Goal: Task Accomplishment & Management: Complete application form

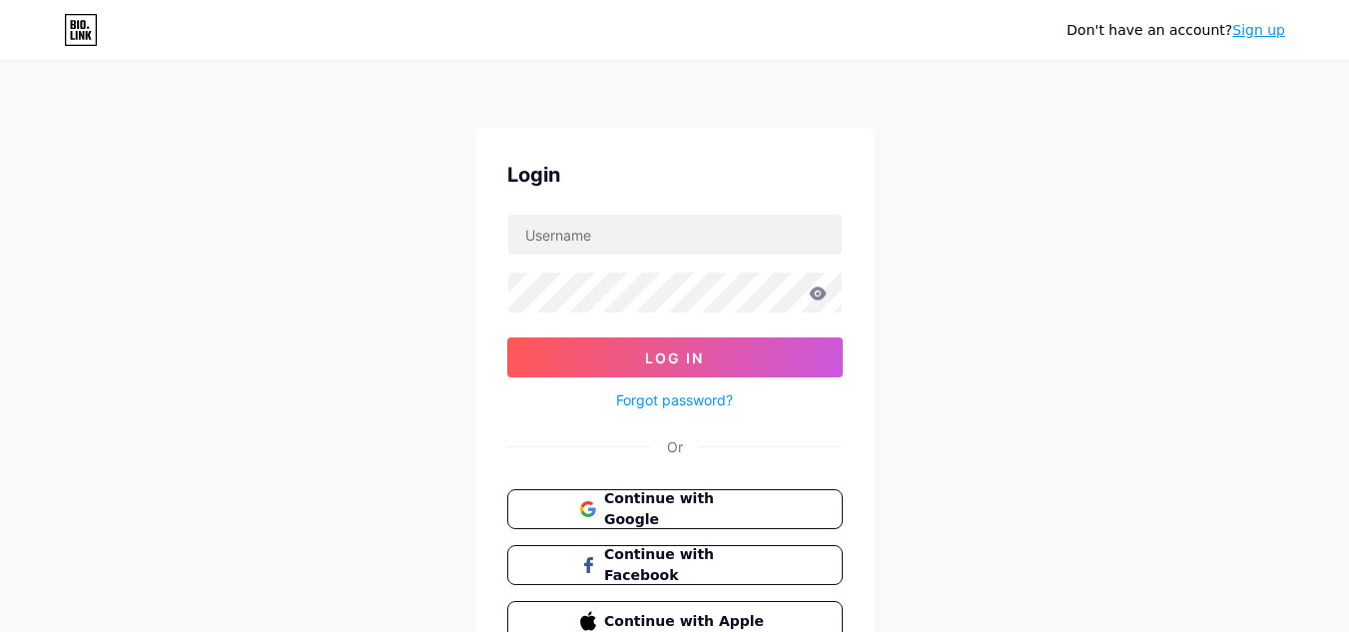
drag, startPoint x: 1263, startPoint y: 28, endPoint x: 1252, endPoint y: 44, distance: 19.4
click at [1263, 28] on link "Sign up" at bounding box center [1258, 30] width 53 height 16
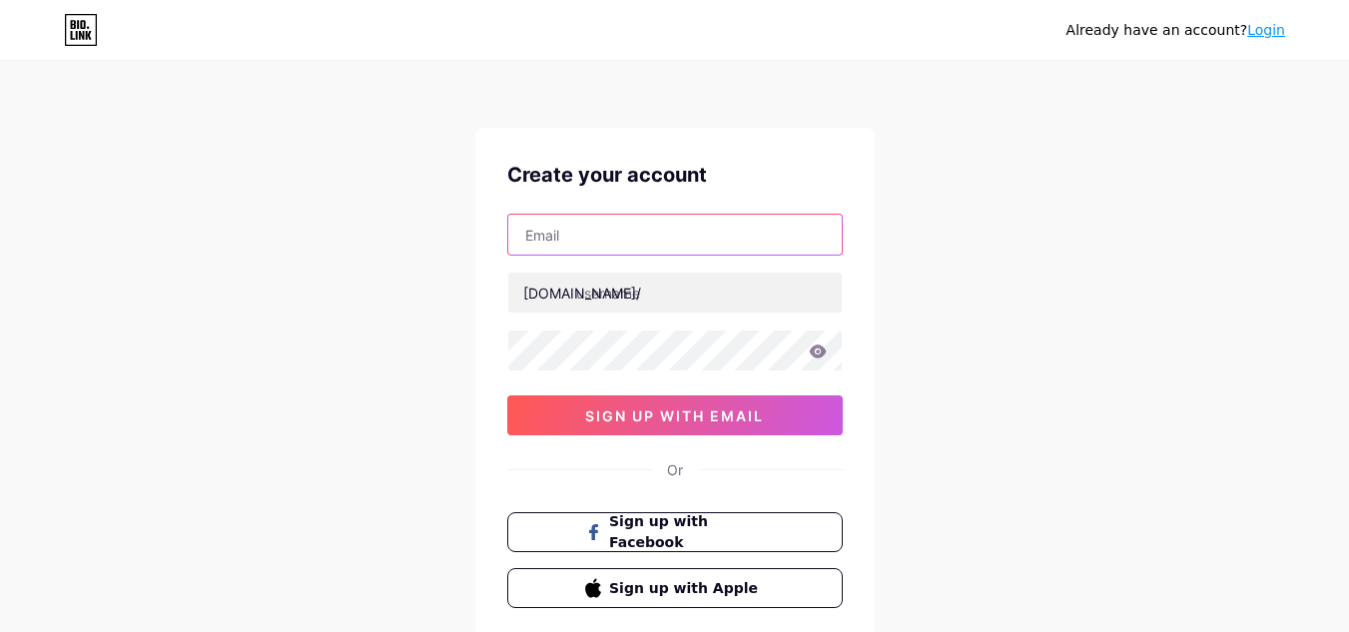
click at [567, 254] on input "text" at bounding box center [675, 235] width 334 height 40
type input "[EMAIL_ADDRESS][DOMAIN_NAME]"
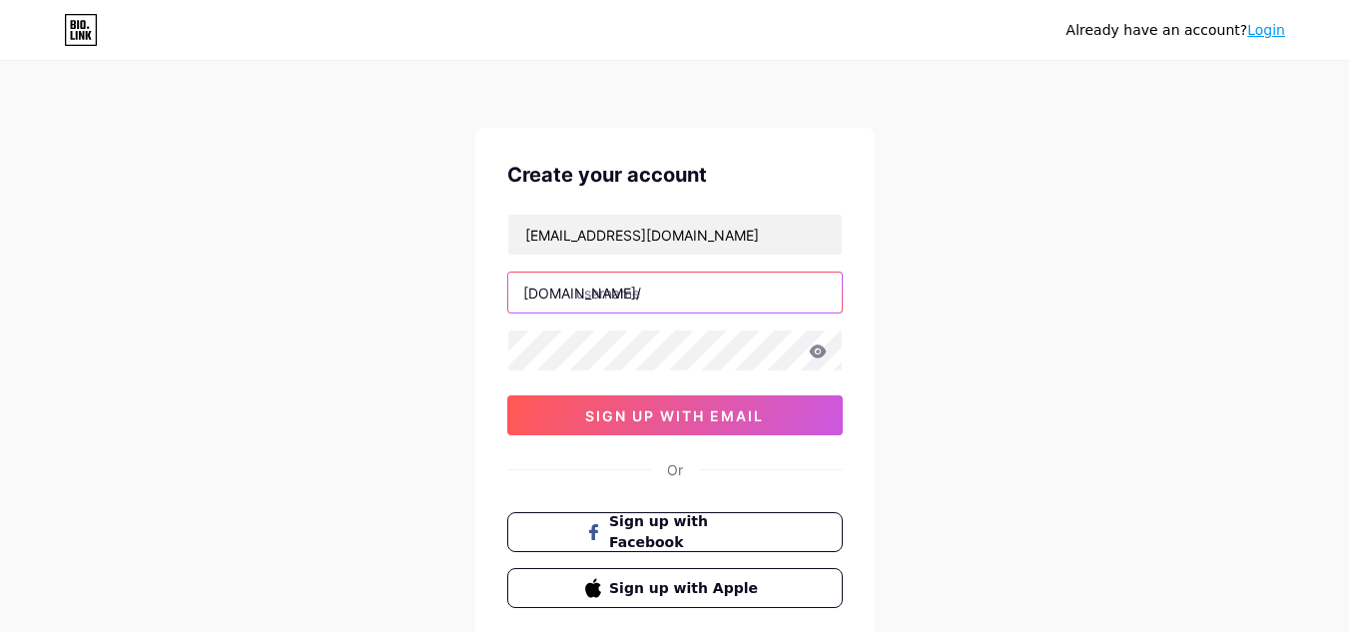
click at [646, 302] on input "text" at bounding box center [675, 293] width 334 height 40
paste input "paves"
type input "paves"
click at [617, 372] on div "[EMAIL_ADDRESS][DOMAIN_NAME] [DOMAIN_NAME]/ paves 0cAFcWeA6_3gKRBSjxKZcxg9ht0Wl…" at bounding box center [675, 325] width 336 height 222
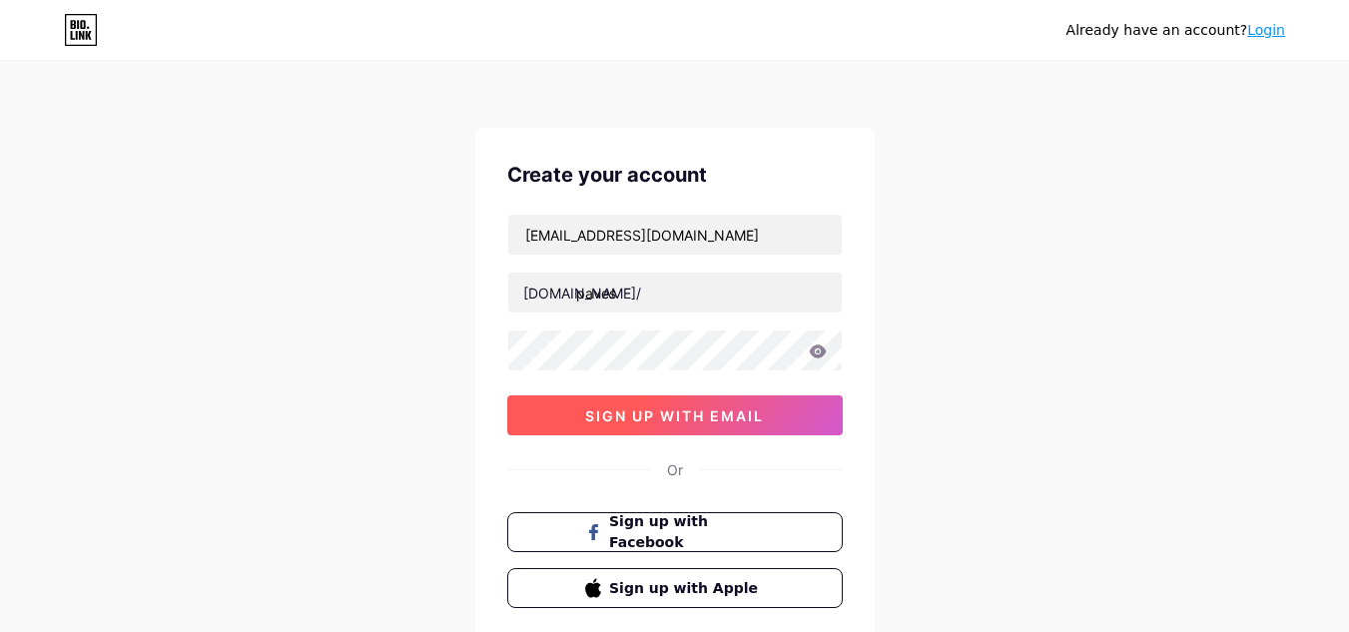
click at [679, 409] on span "sign up with email" at bounding box center [674, 415] width 179 height 17
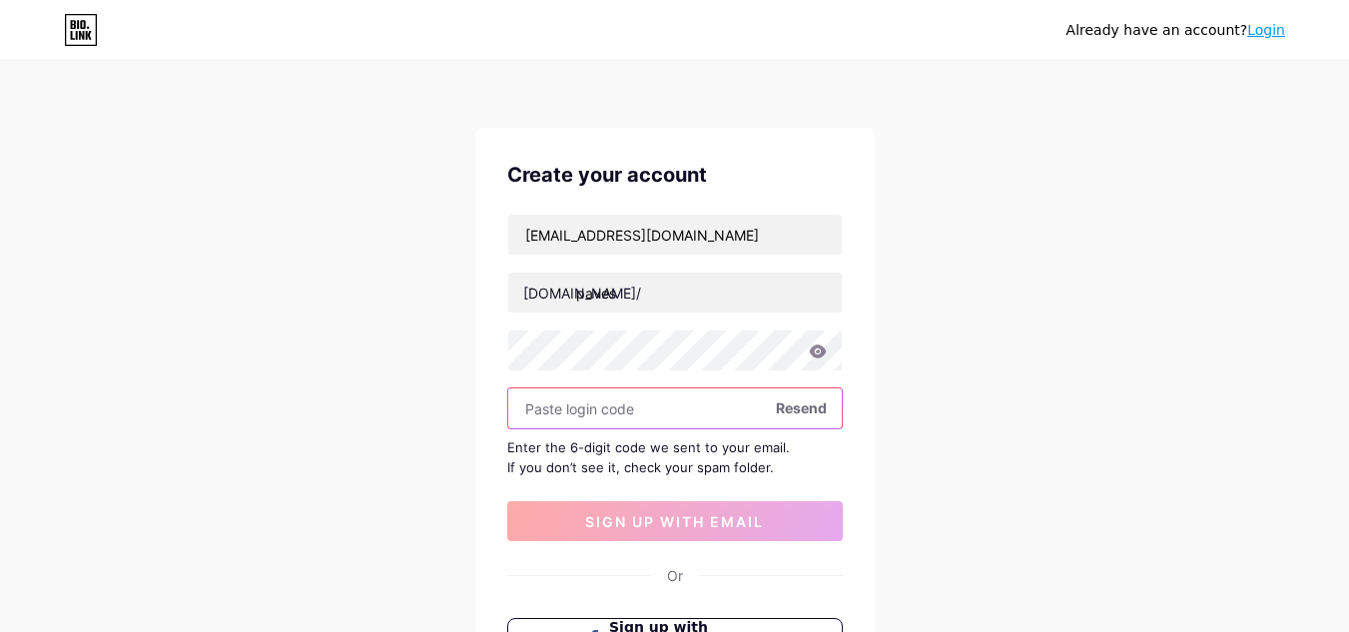
paste input "613494"
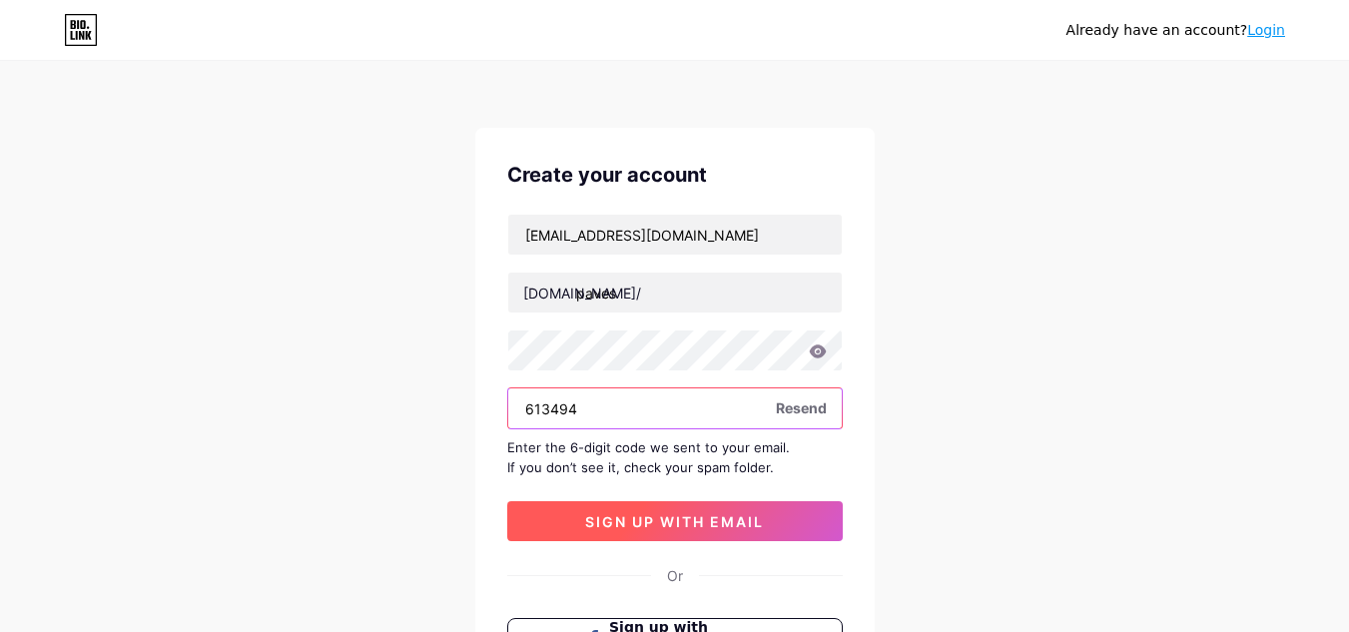
type input "613494"
click at [627, 525] on span "sign up with email" at bounding box center [674, 521] width 179 height 17
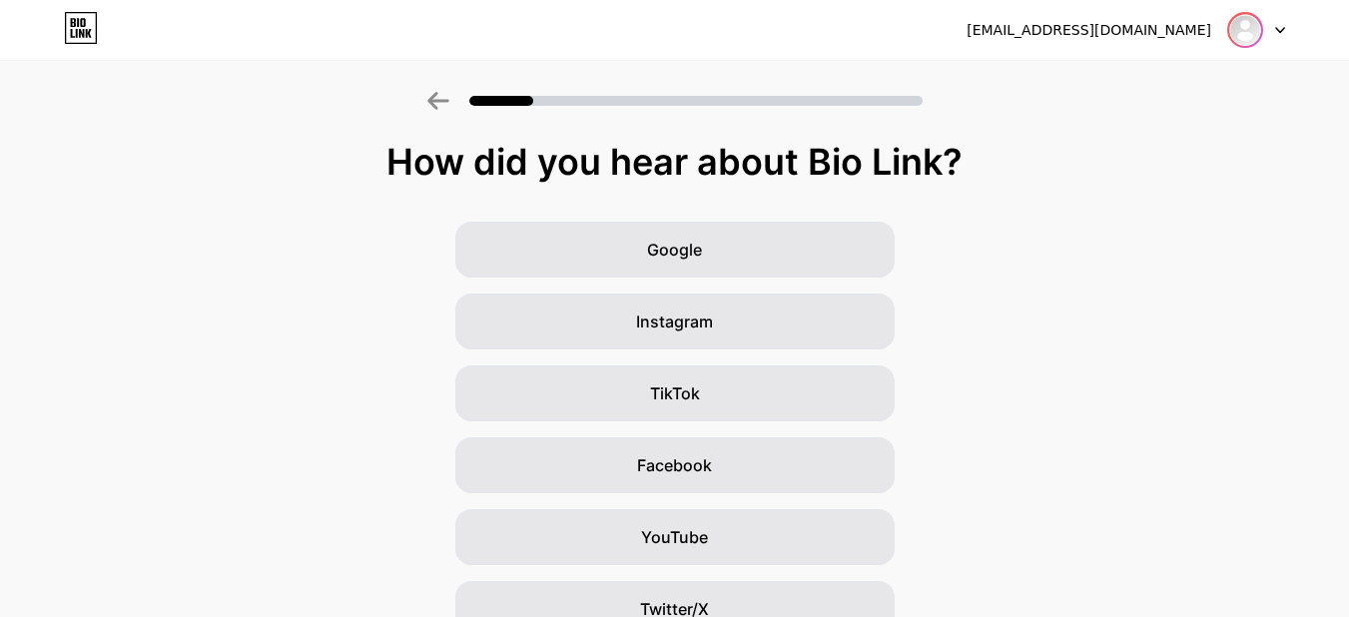
click at [1236, 35] on img at bounding box center [1245, 30] width 32 height 32
drag, startPoint x: 931, startPoint y: 286, endPoint x: 936, endPoint y: 306, distance: 20.6
click at [932, 286] on div "Google Instagram TikTok Facebook YouTube Twitter/X Friends/family Other" at bounding box center [674, 501] width 1349 height 559
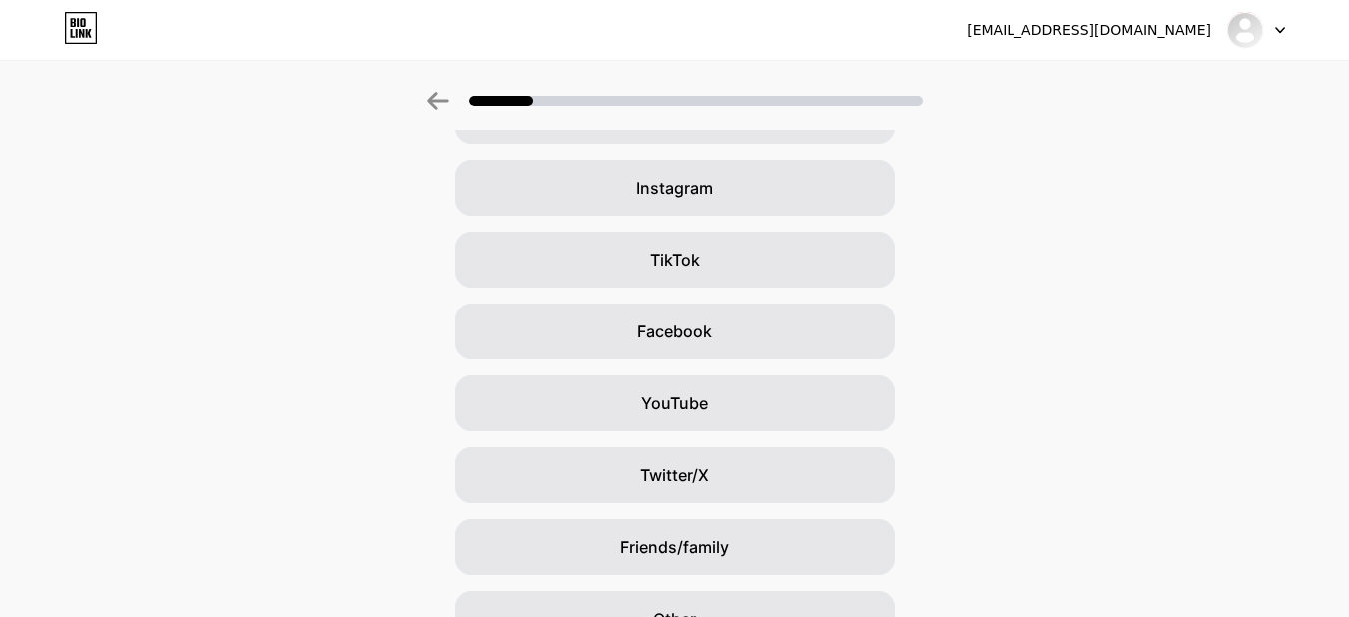
scroll to position [244, 0]
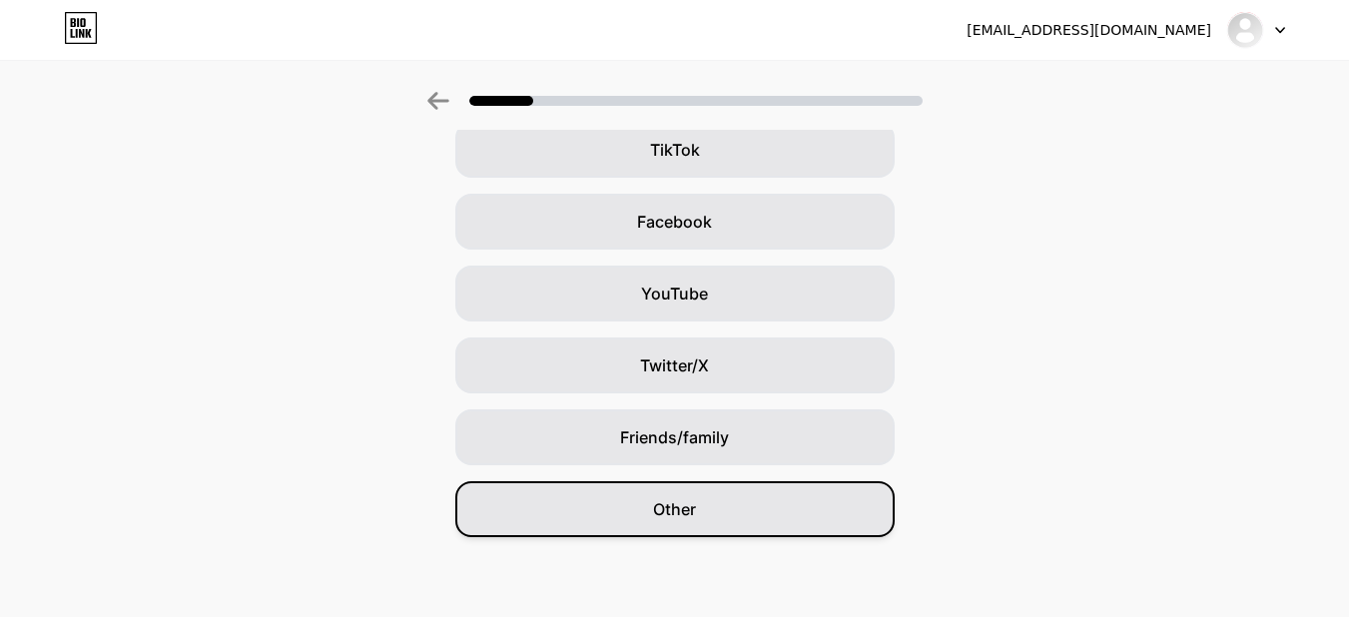
click at [609, 507] on div "Other" at bounding box center [674, 509] width 439 height 56
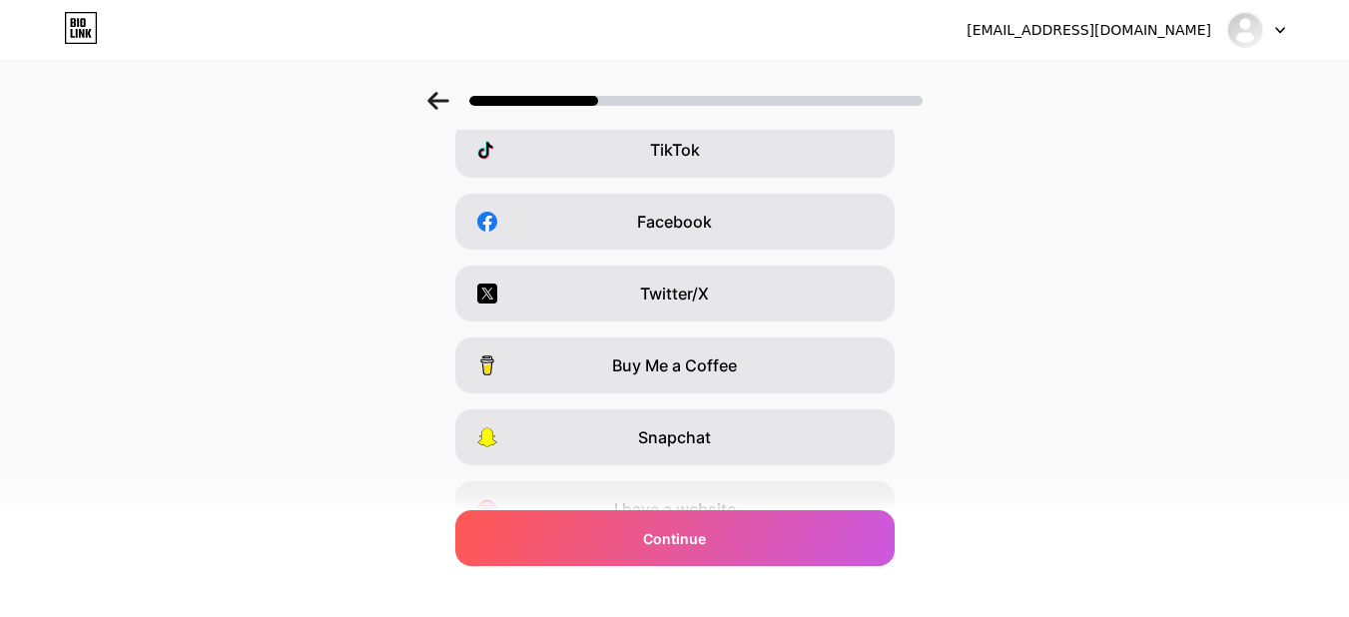
scroll to position [0, 0]
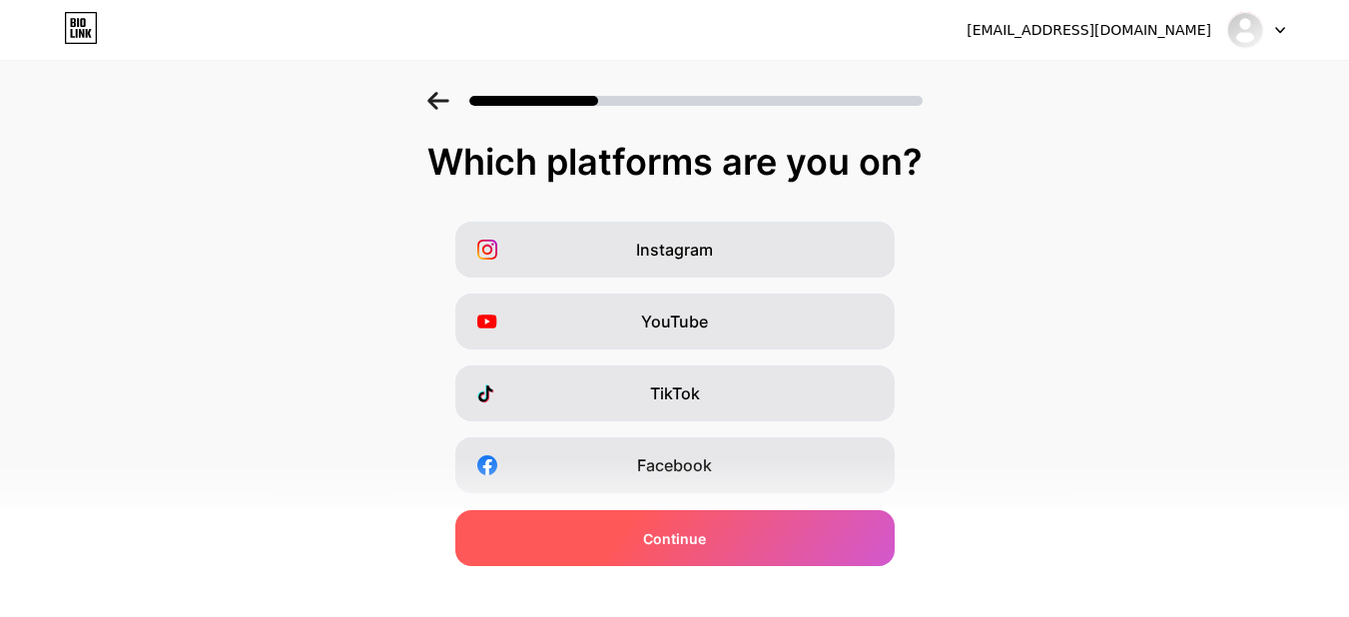
click at [663, 554] on div "Continue" at bounding box center [674, 538] width 439 height 56
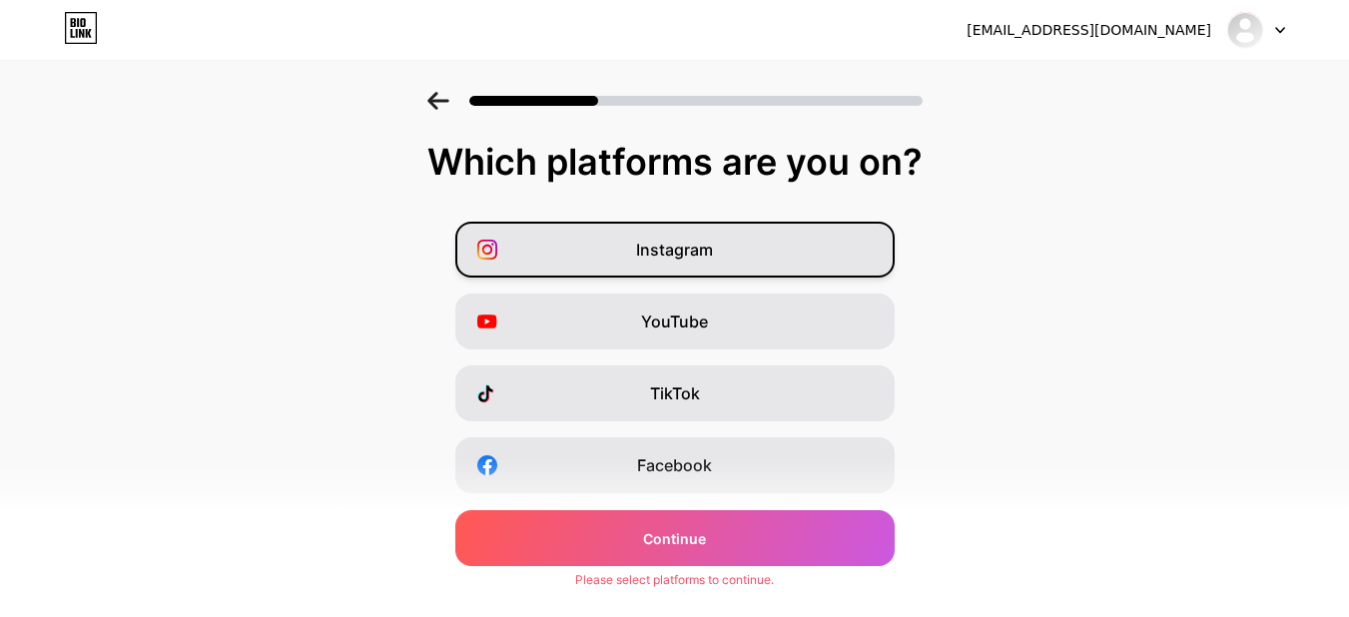
click at [716, 263] on div "Instagram" at bounding box center [674, 250] width 439 height 56
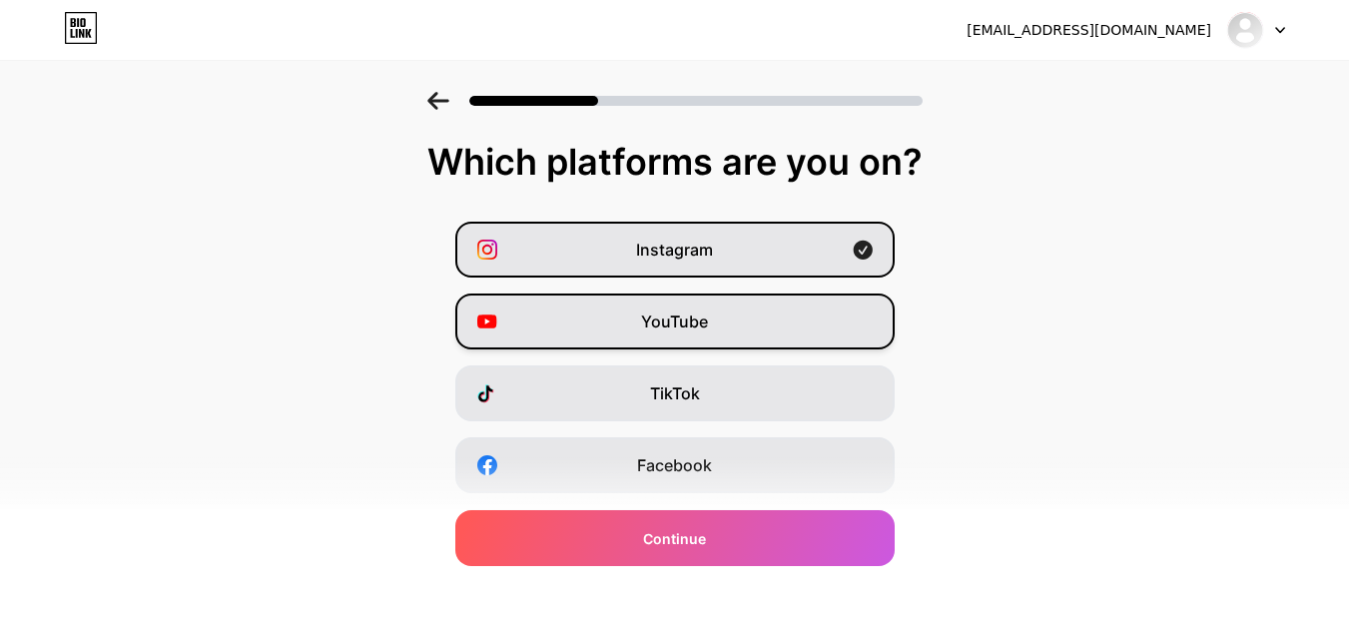
click at [706, 344] on div "YouTube" at bounding box center [674, 322] width 439 height 56
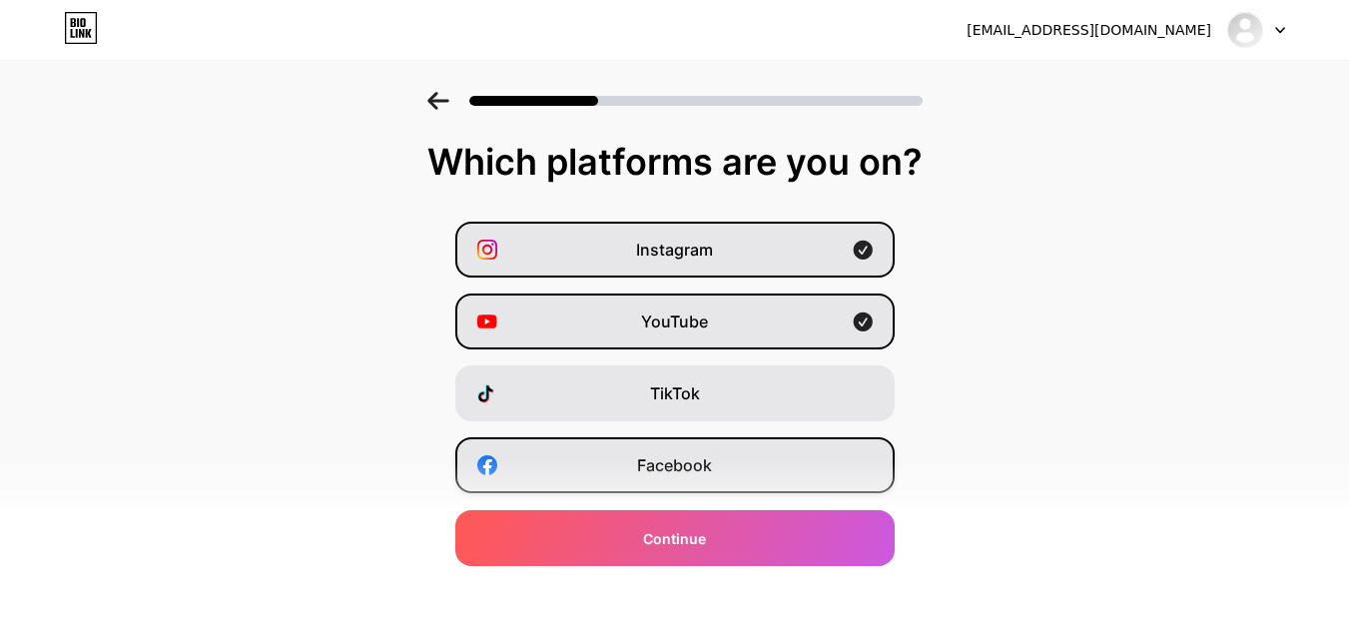
click at [694, 485] on div "Facebook" at bounding box center [674, 465] width 439 height 56
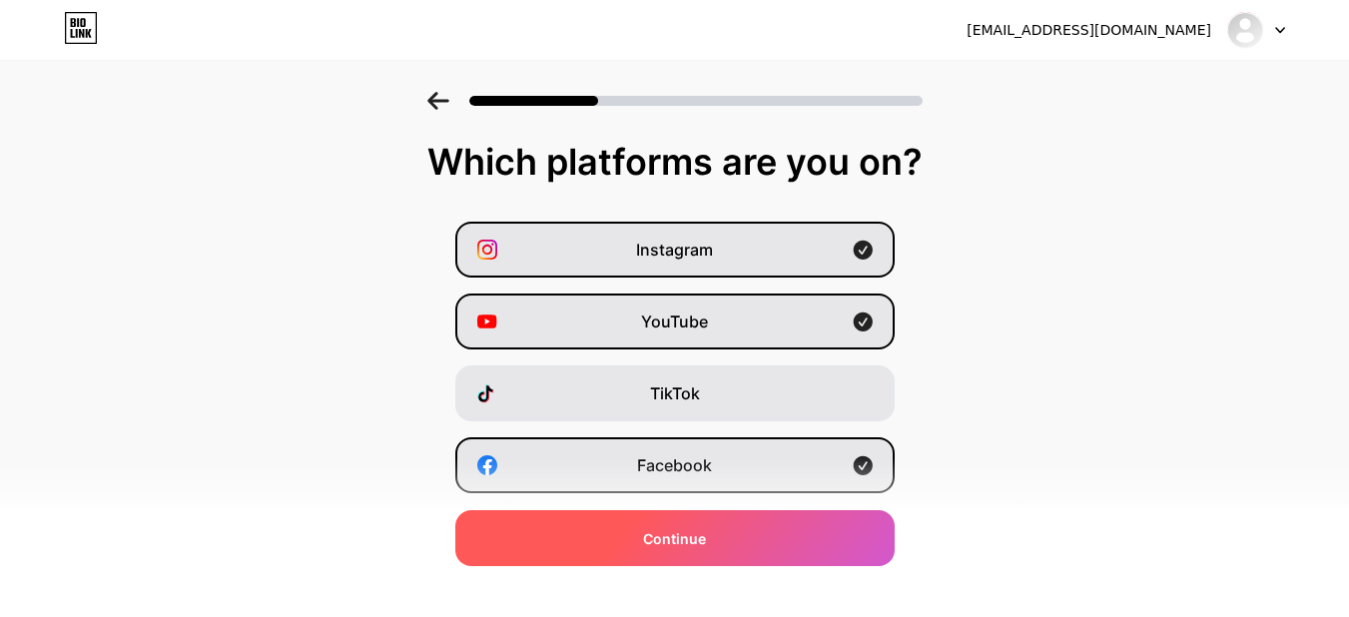
click at [681, 550] on div "Continue" at bounding box center [674, 538] width 439 height 56
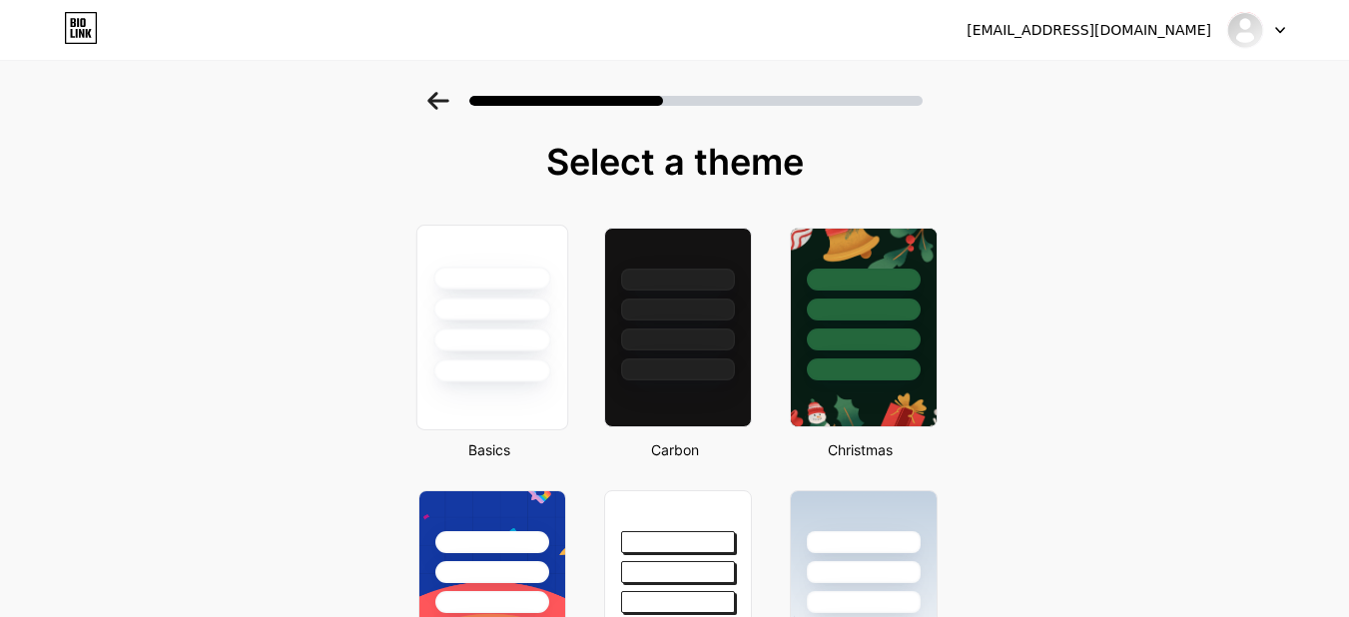
click at [472, 312] on div at bounding box center [491, 309] width 117 height 23
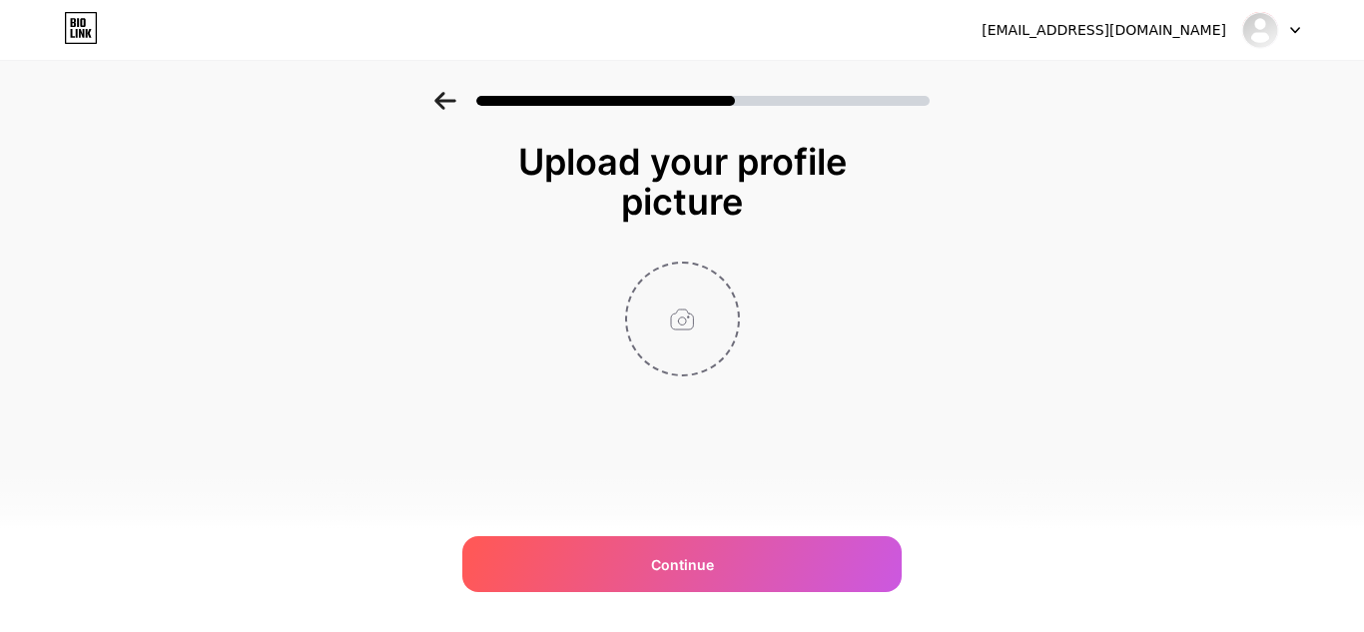
click at [673, 309] on input "file" at bounding box center [682, 319] width 111 height 111
type input "C:\fakepath\paves logo.jpg"
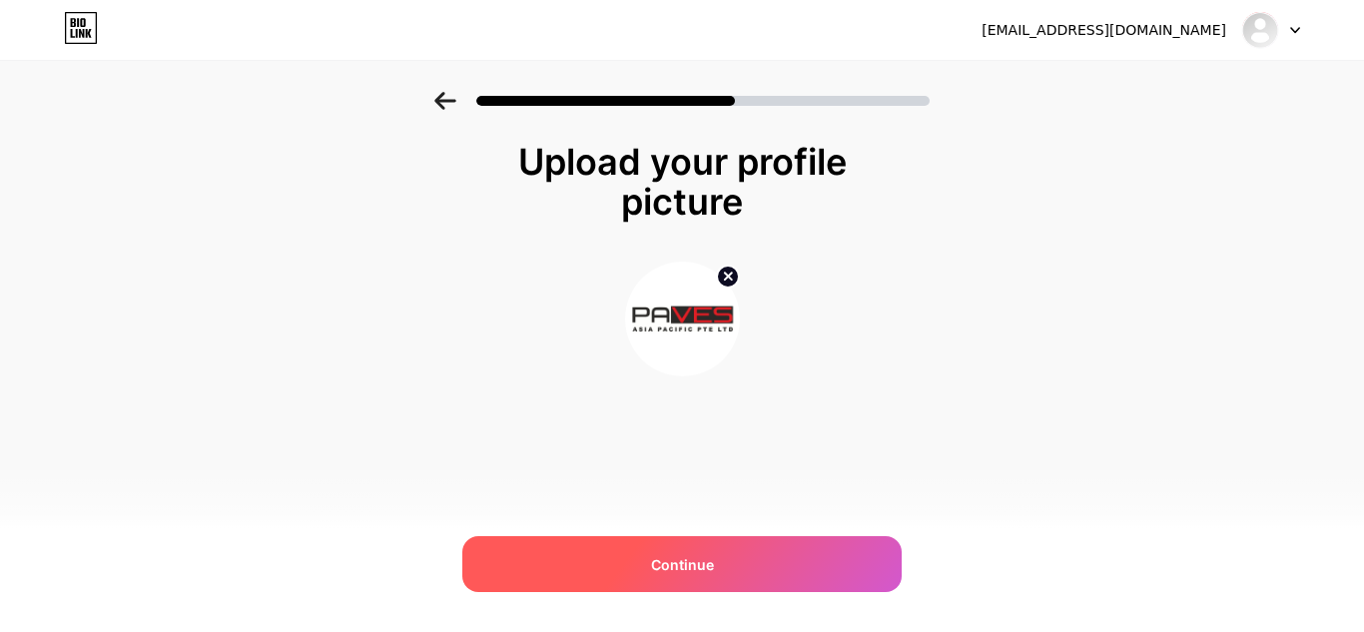
click at [682, 558] on span "Continue" at bounding box center [682, 564] width 63 height 21
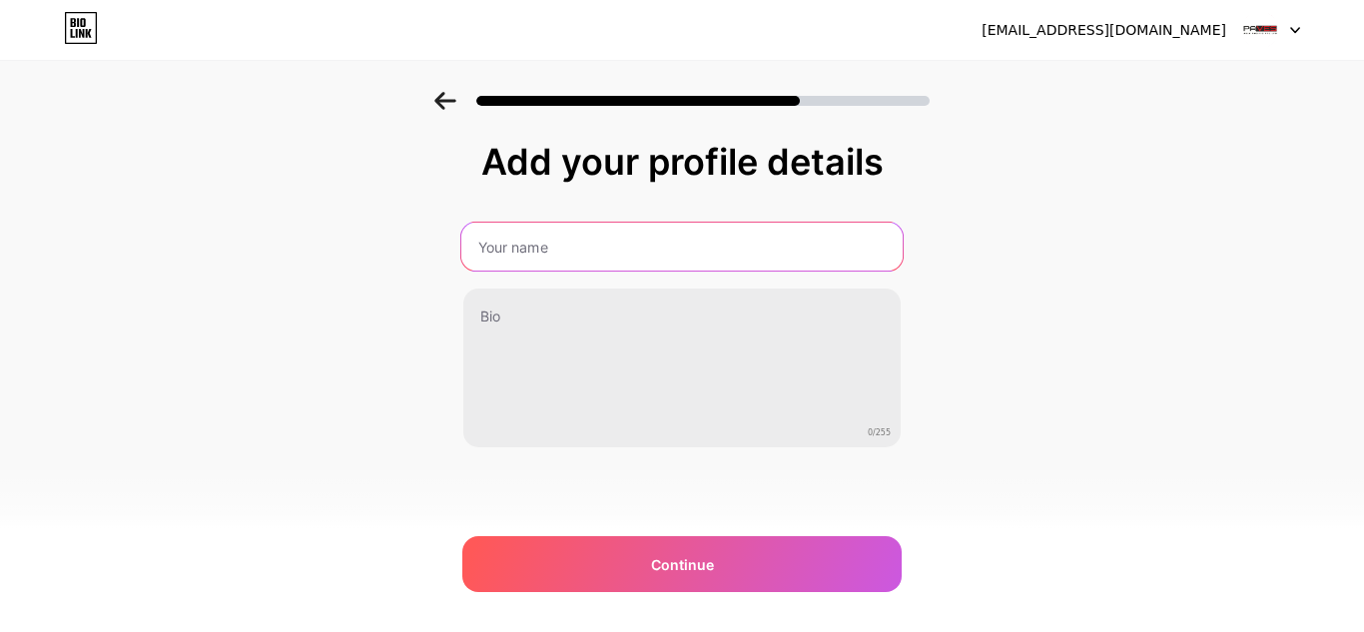
paste input "Paves [GEOGRAPHIC_DATA]"
type input "Paves [GEOGRAPHIC_DATA]"
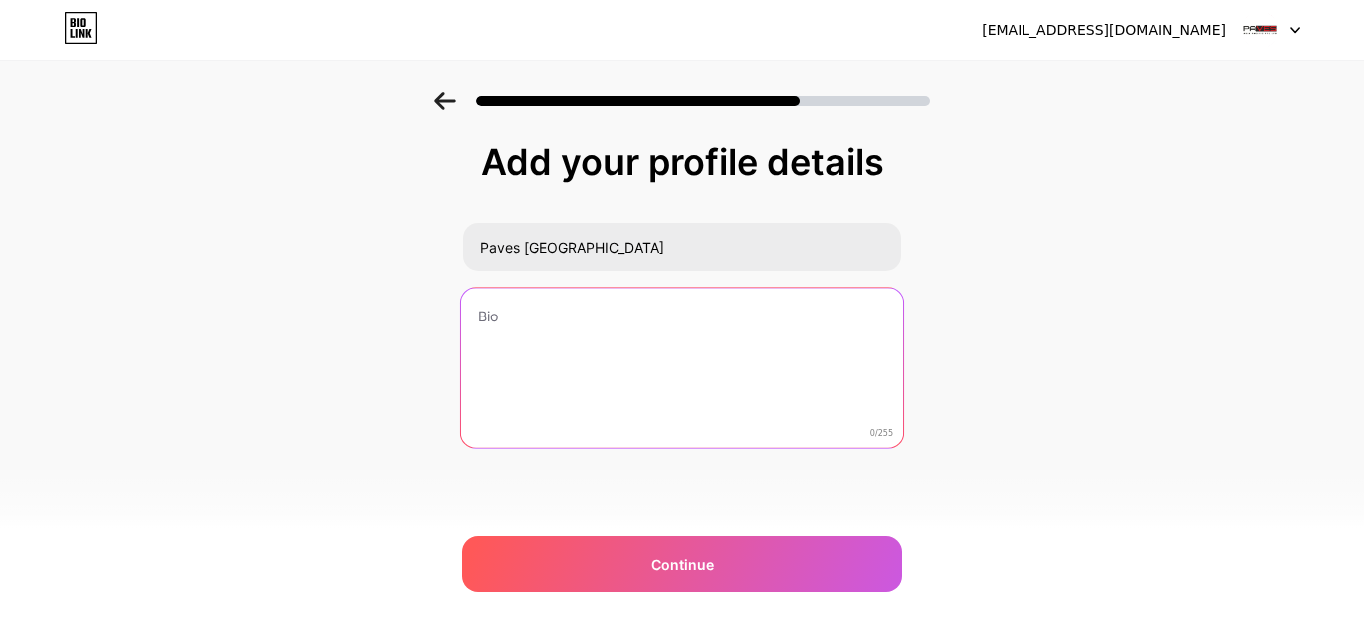
click at [545, 349] on textarea at bounding box center [681, 369] width 441 height 163
paste textarea "Paves Asia Pacific offers Forklifts, Aisle Masters, Equipment Rental & Road Mai…"
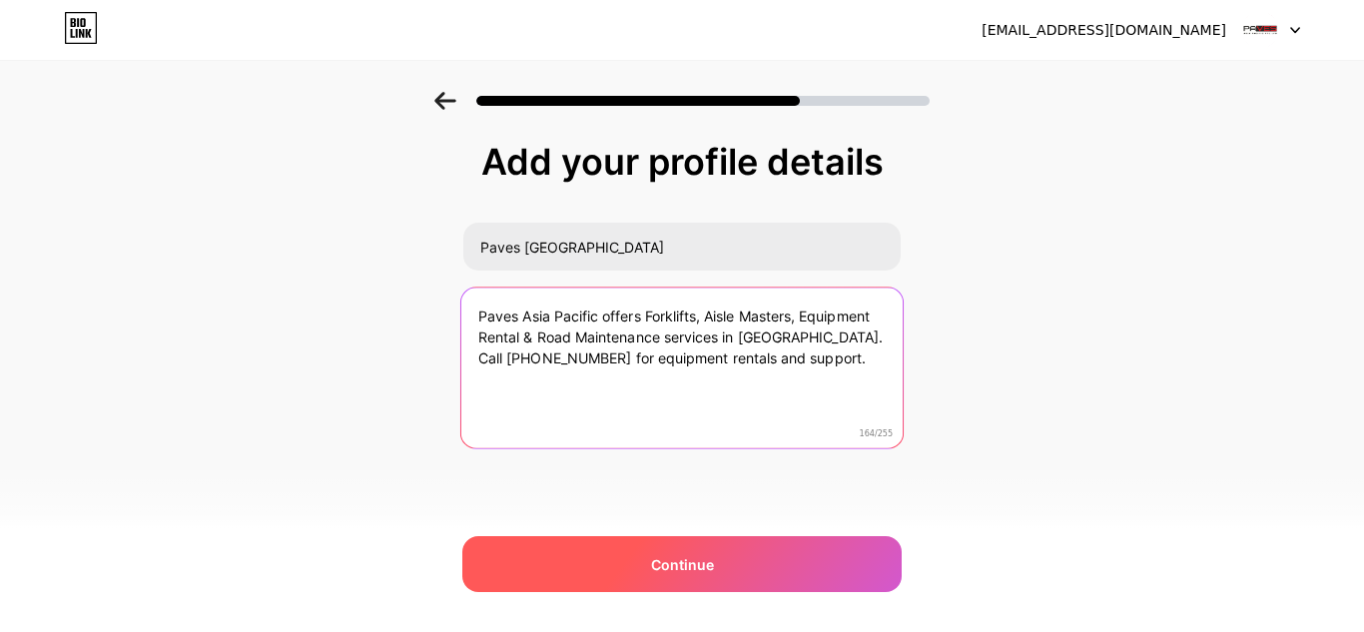
type textarea "Paves Asia Pacific offers Forklifts, Aisle Masters, Equipment Rental & Road Mai…"
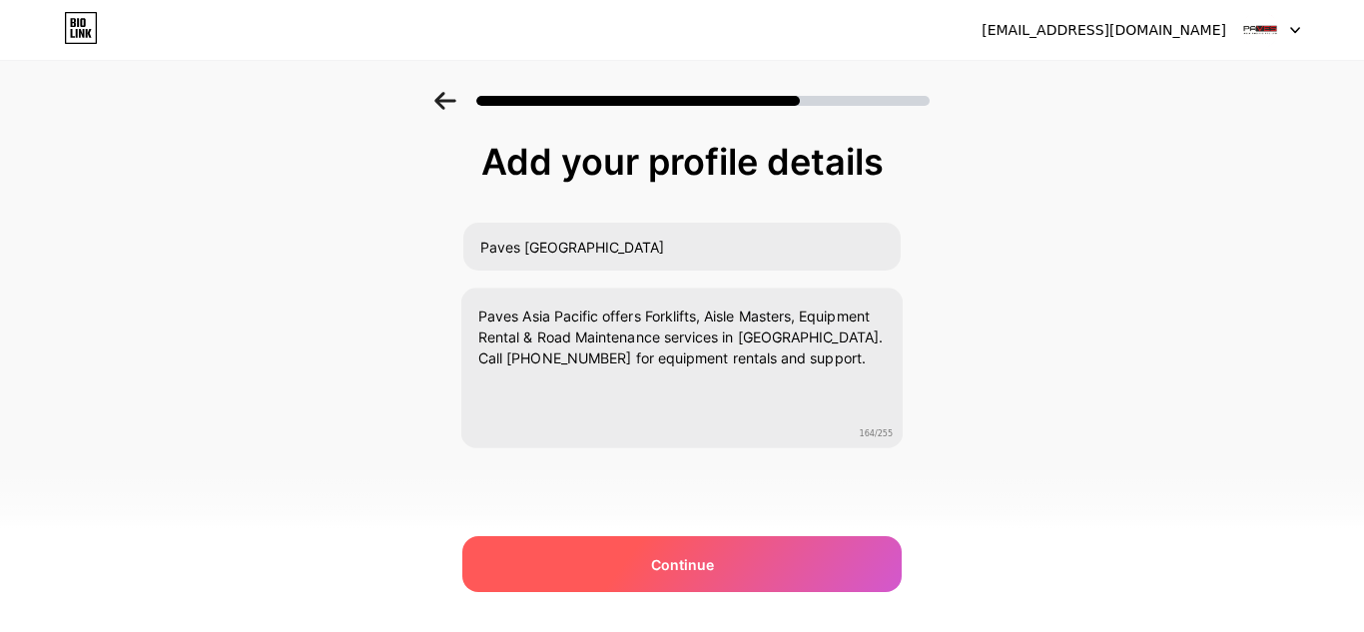
click at [671, 579] on div "Continue" at bounding box center [681, 564] width 439 height 56
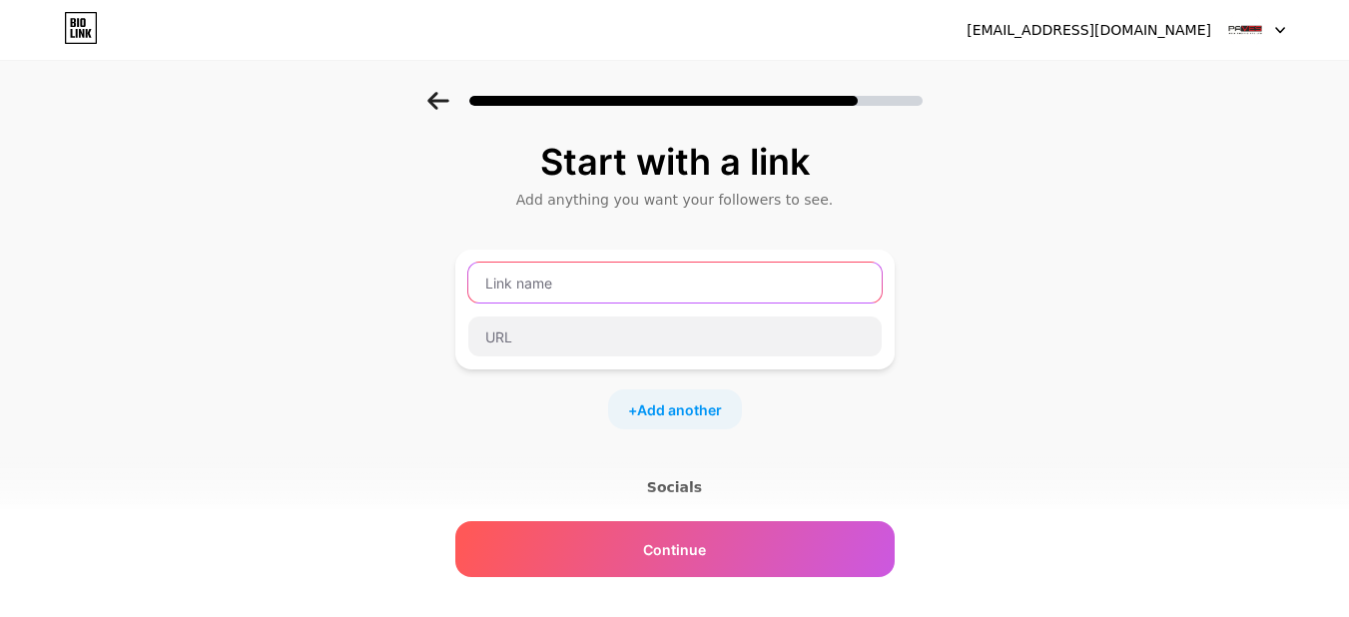
click at [559, 268] on input "text" at bounding box center [674, 283] width 413 height 40
paste input "Paves [GEOGRAPHIC_DATA]"
type input "Paves [GEOGRAPHIC_DATA]"
click at [1064, 287] on div "Start with a link Add anything you want your followers to see. Paves Asia Pacif…" at bounding box center [674, 443] width 1349 height 702
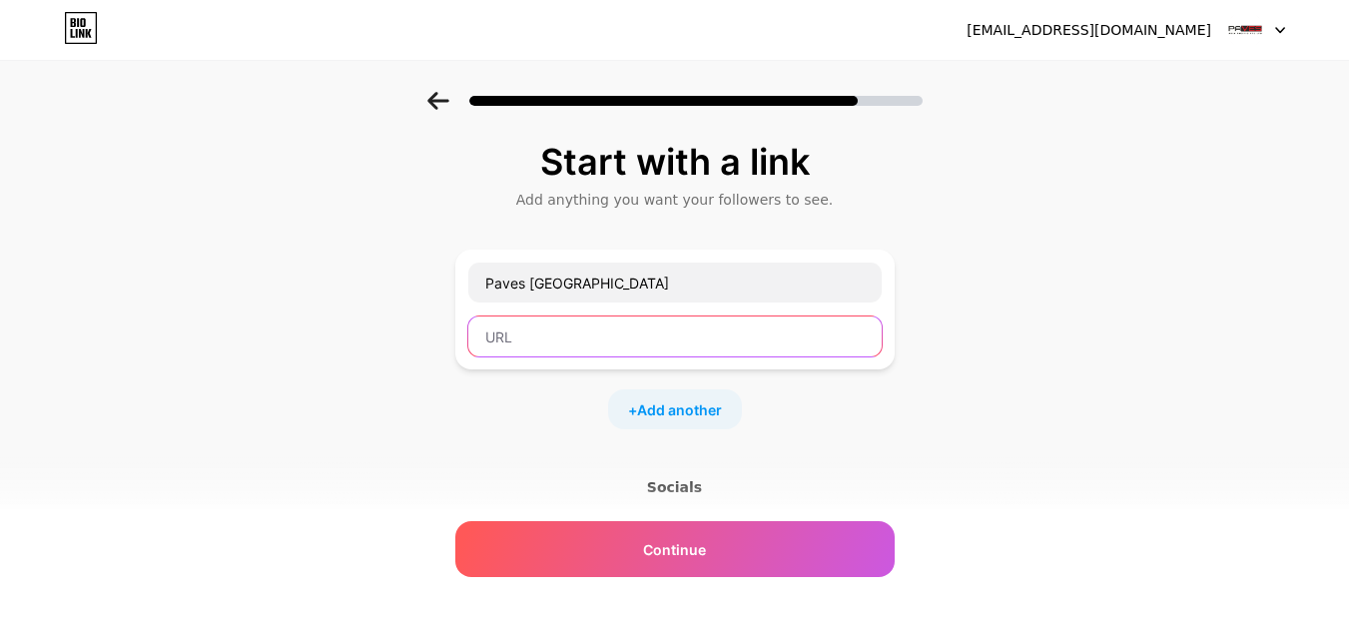
paste input "[URL][DOMAIN_NAME]"
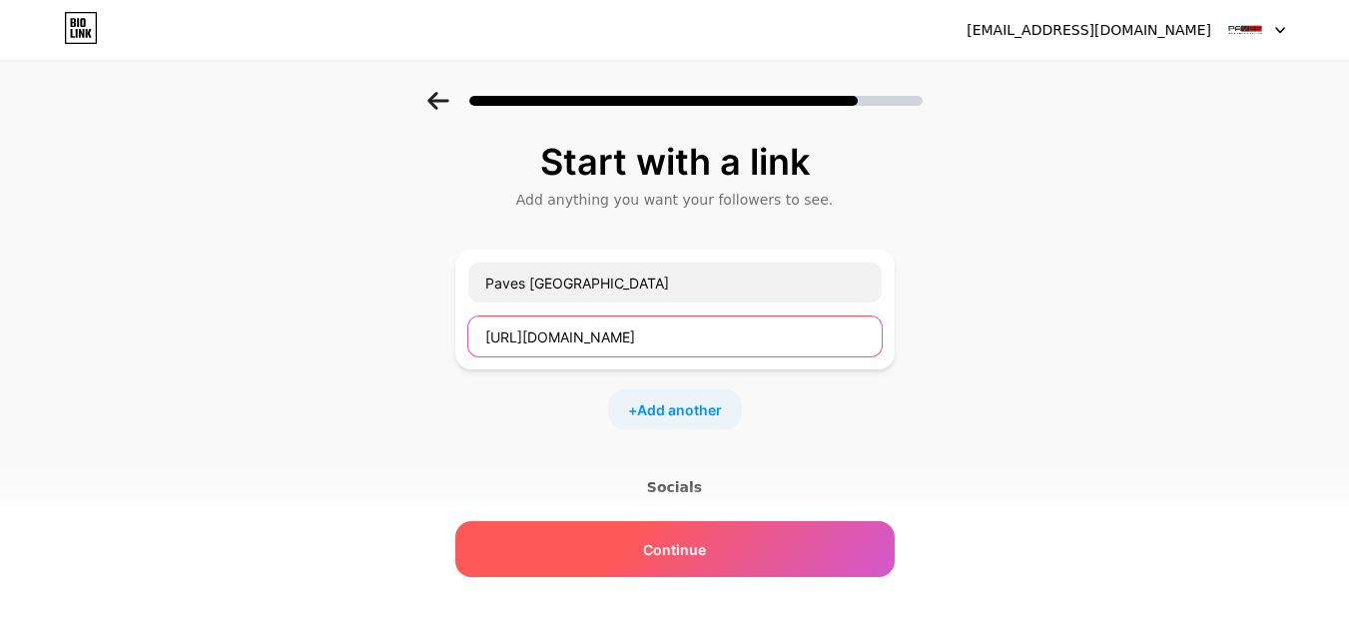
type input "[URL][DOMAIN_NAME]"
click at [630, 546] on div "Continue" at bounding box center [674, 549] width 439 height 56
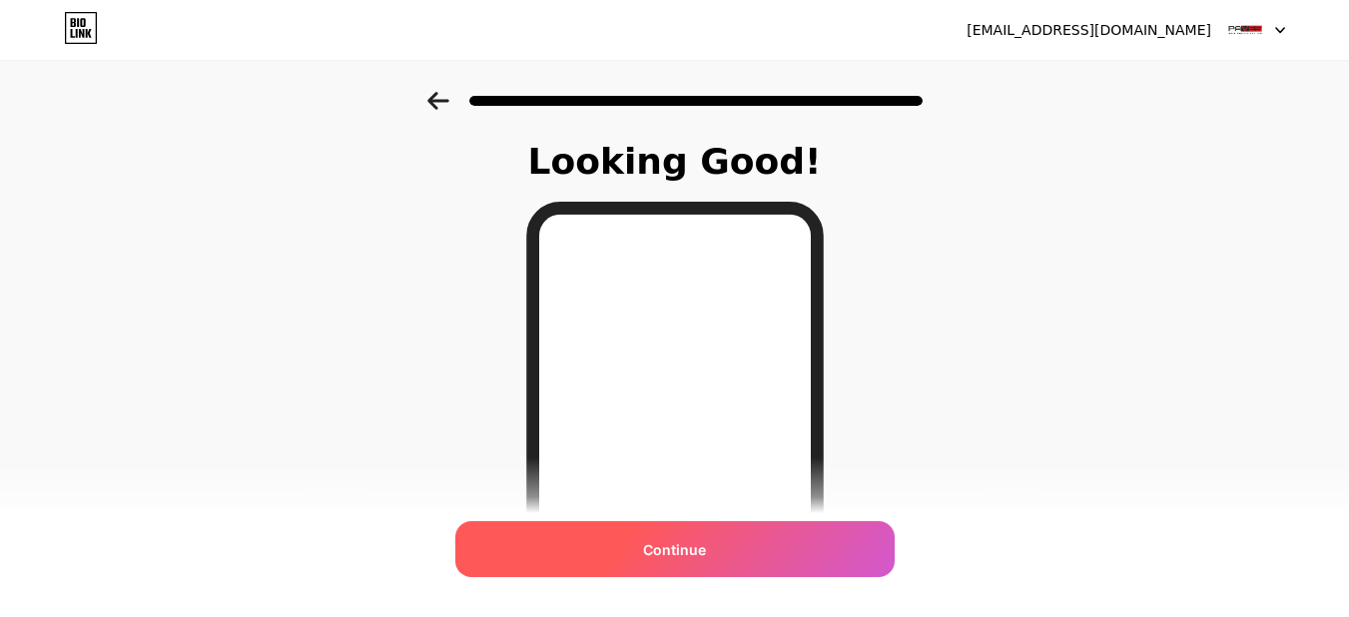
click at [660, 559] on span "Continue" at bounding box center [674, 549] width 63 height 21
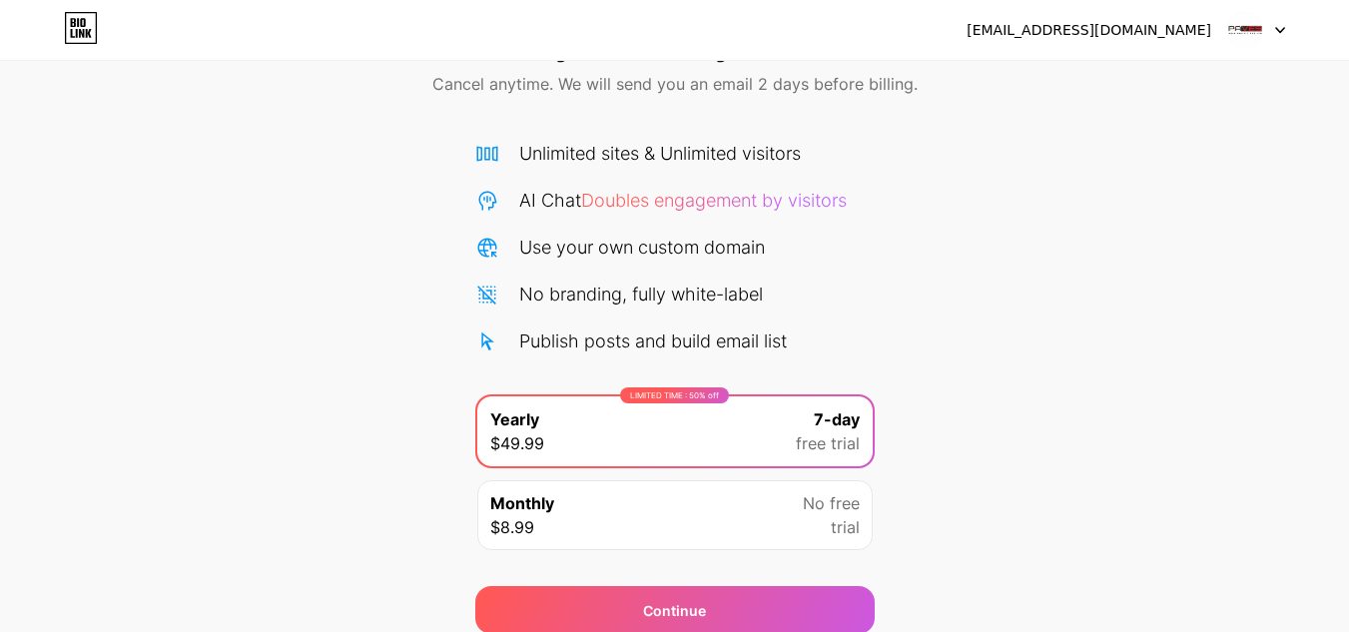
scroll to position [172, 0]
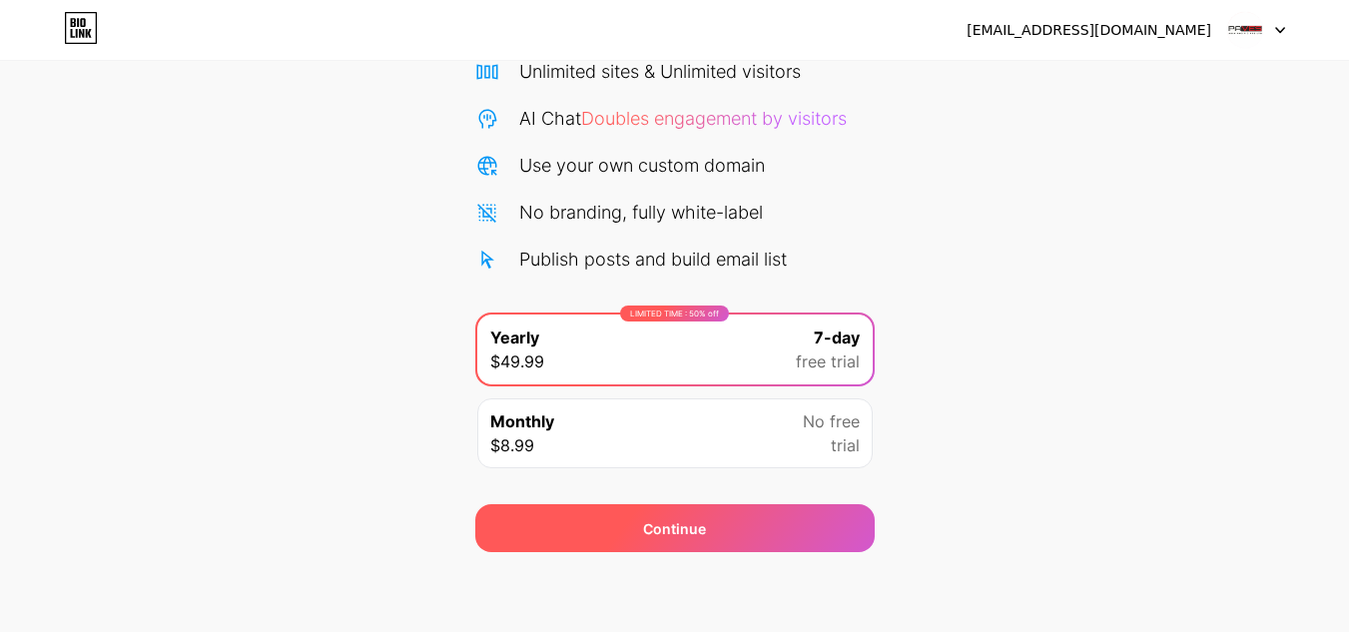
click at [659, 525] on span "Continue" at bounding box center [674, 528] width 63 height 21
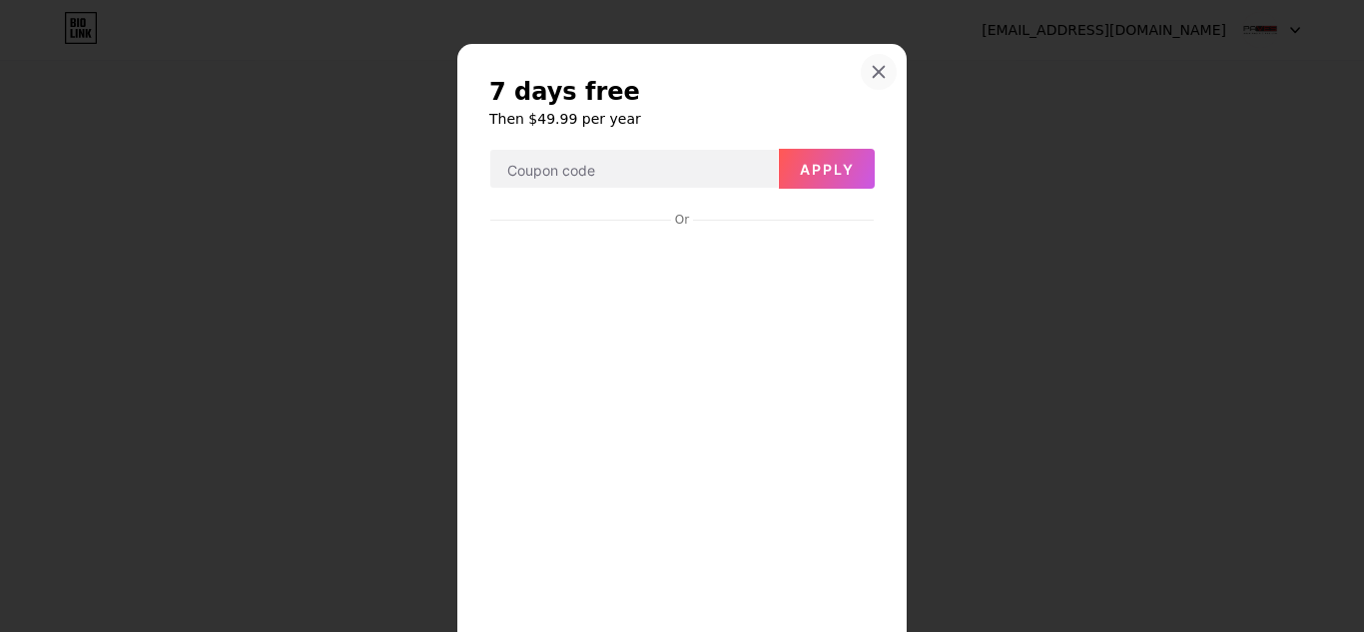
click at [861, 66] on div at bounding box center [879, 72] width 36 height 36
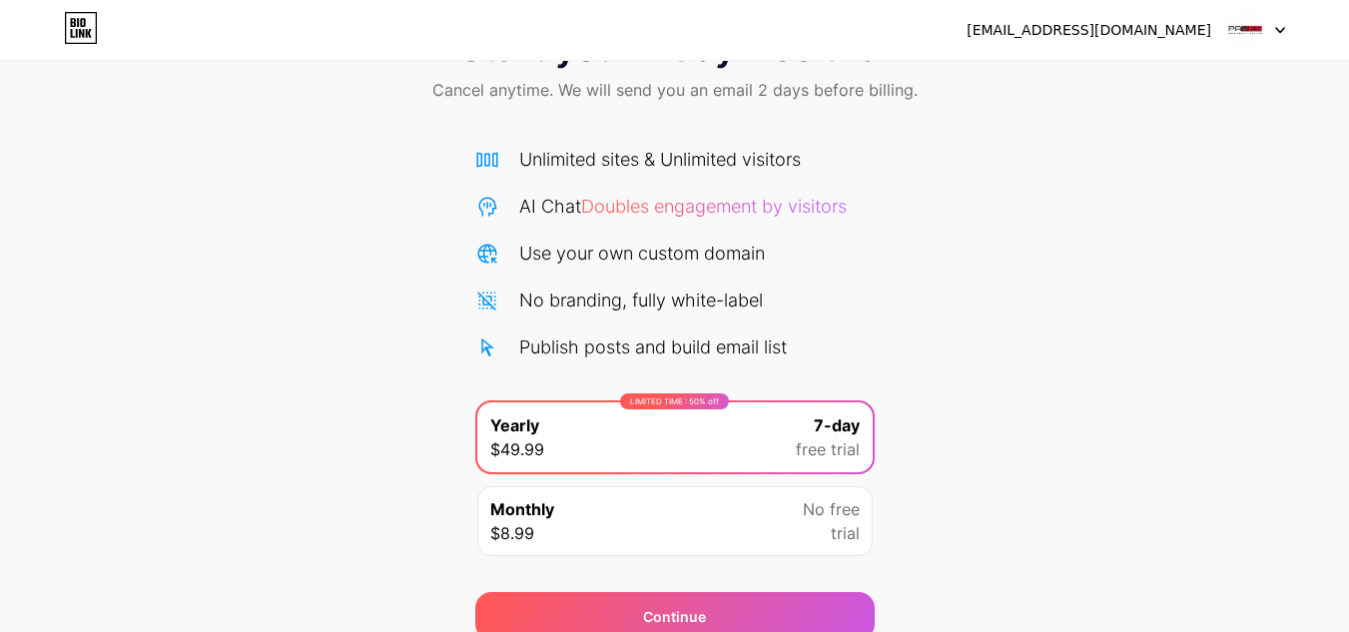
scroll to position [0, 0]
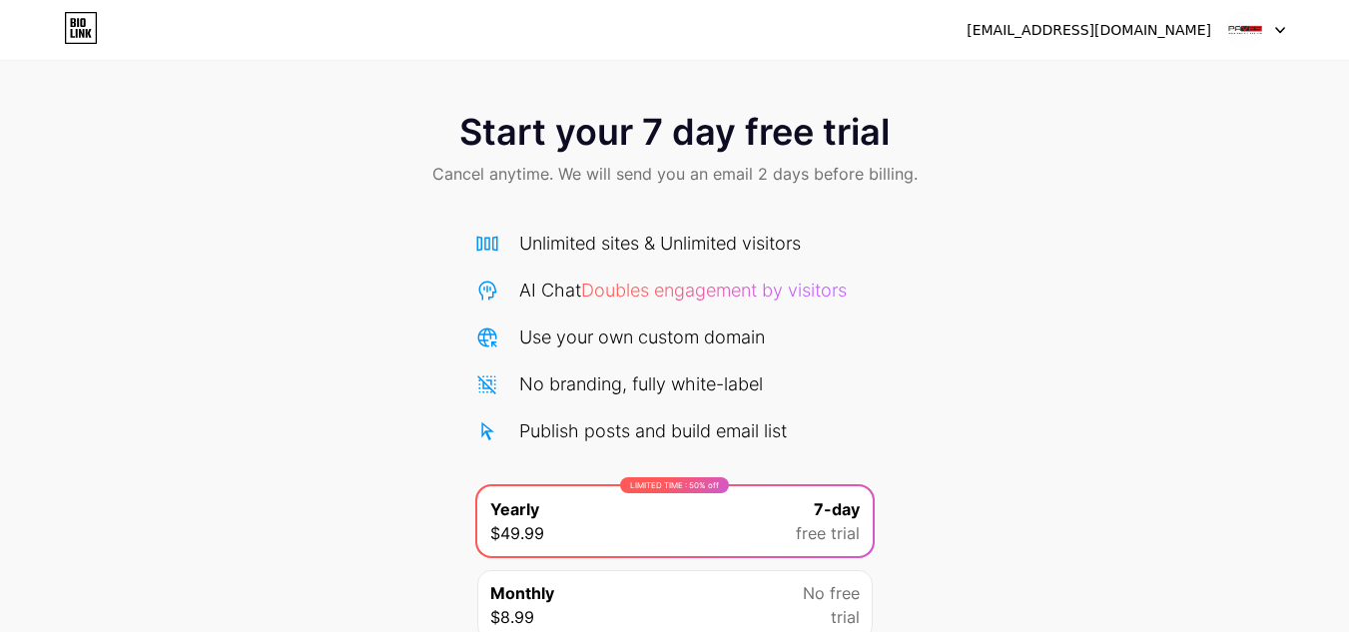
click at [1271, 26] on div at bounding box center [1256, 30] width 58 height 36
